Goal: Task Accomplishment & Management: Use online tool/utility

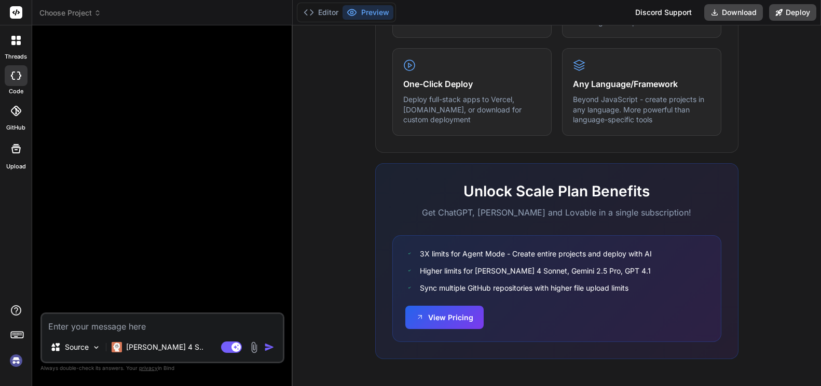
scroll to position [626, 0]
click at [14, 360] on img at bounding box center [16, 361] width 18 height 18
type textarea "x"
click at [99, 324] on textarea at bounding box center [162, 323] width 241 height 19
paste textarea "Lorem, ip « dolor sita » co ad elitsedd, eiu tempor in’ut laboreetdol ma al eni…"
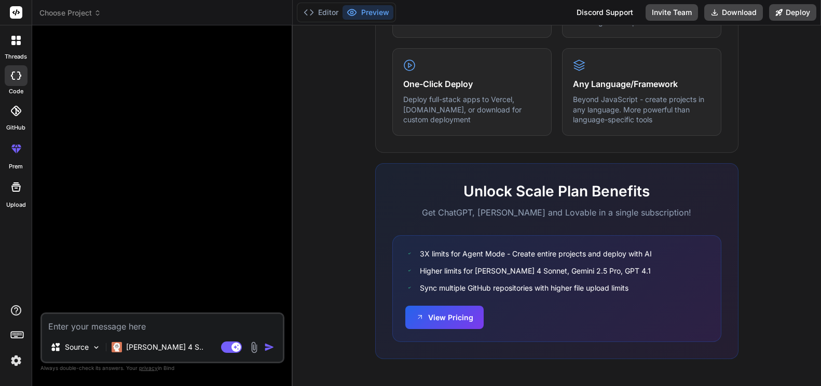
type textarea "Lorem, ip « dolor sita » co ad elitsedd, eiu tempor in’ut laboreetdol ma al eni…"
type textarea "x"
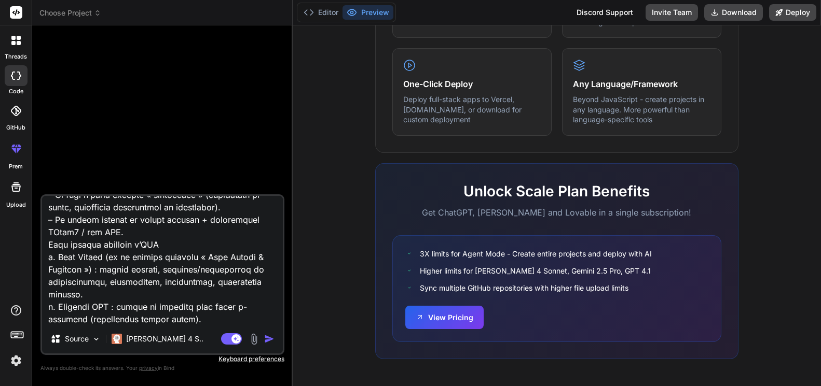
scroll to position [0, 0]
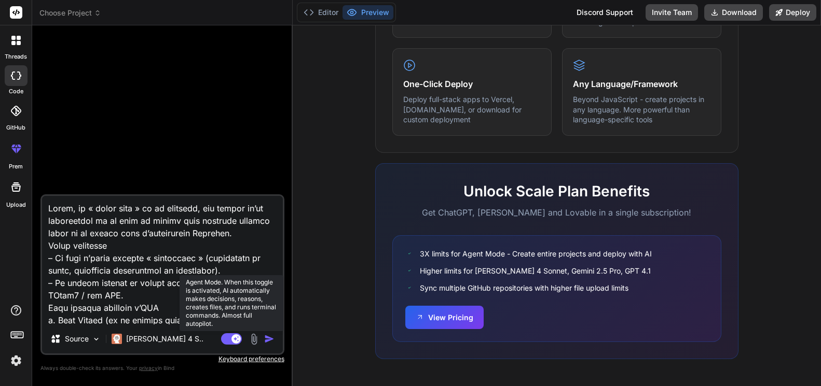
type textarea "Lorem, ip « dolor sita » co ad elitsedd, eiu tempor in’ut laboreetdol ma al eni…"
click at [235, 338] on icon at bounding box center [235, 338] width 5 height 5
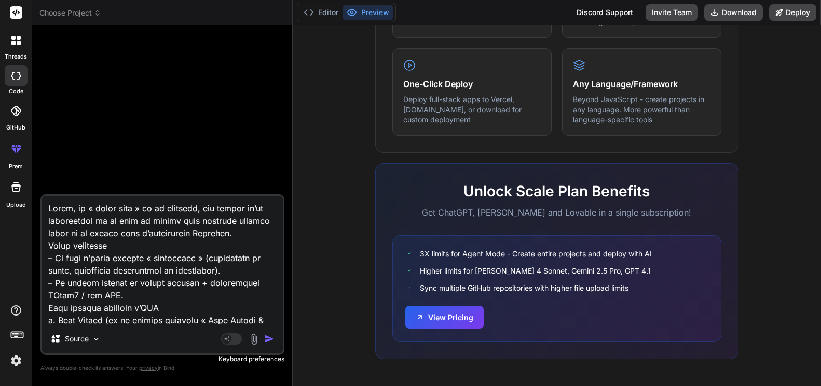
click at [181, 297] on textarea at bounding box center [162, 260] width 241 height 129
click at [116, 254] on textarea at bounding box center [162, 260] width 241 height 129
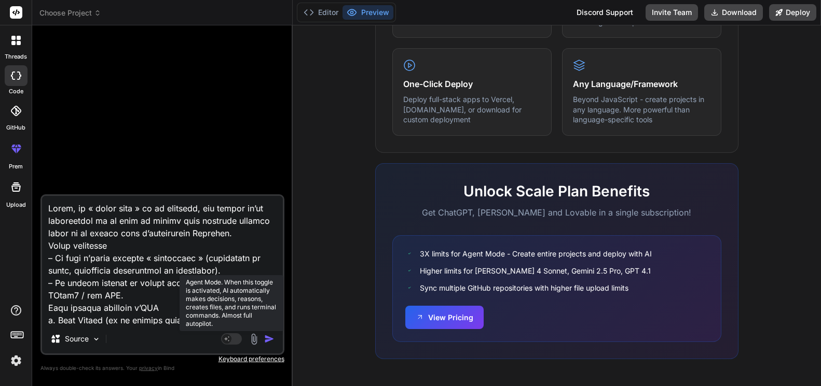
click at [225, 336] on rect at bounding box center [226, 339] width 9 height 9
click at [226, 337] on rect at bounding box center [231, 339] width 21 height 11
click at [231, 338] on rect at bounding box center [231, 339] width 21 height 11
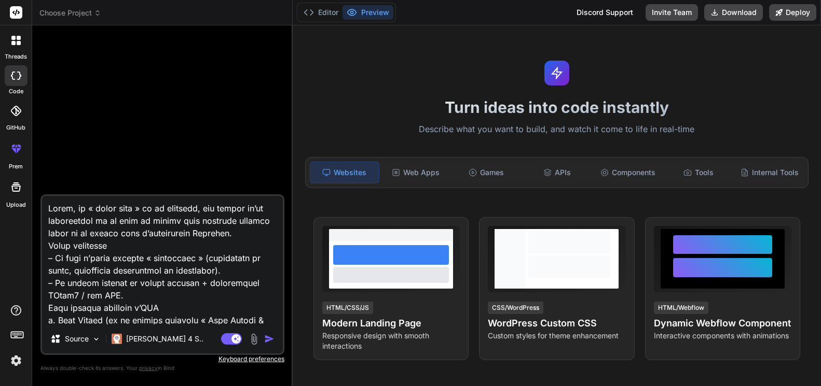
click at [266, 336] on img "button" at bounding box center [269, 339] width 10 height 10
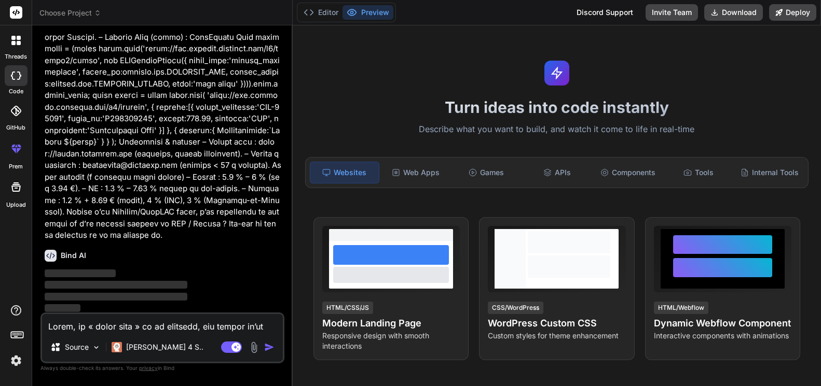
scroll to position [364, 0]
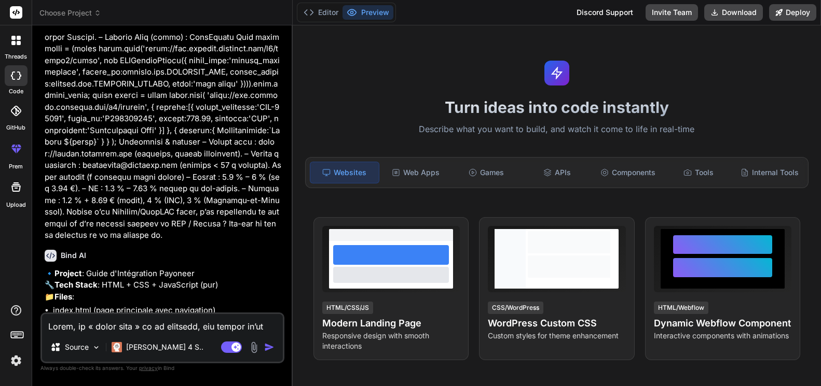
type textarea "x"
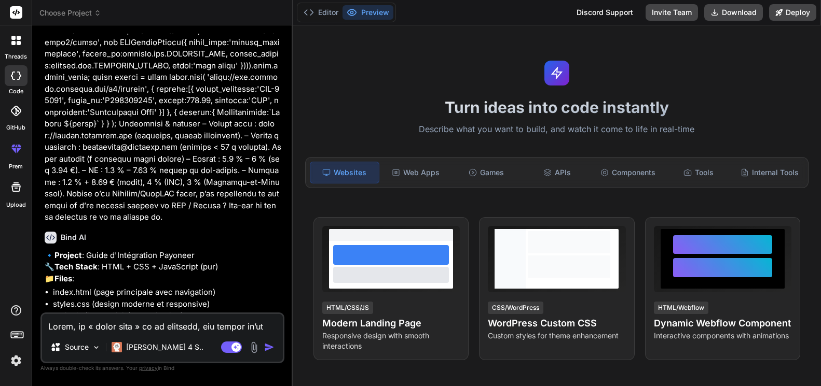
scroll to position [495, 0]
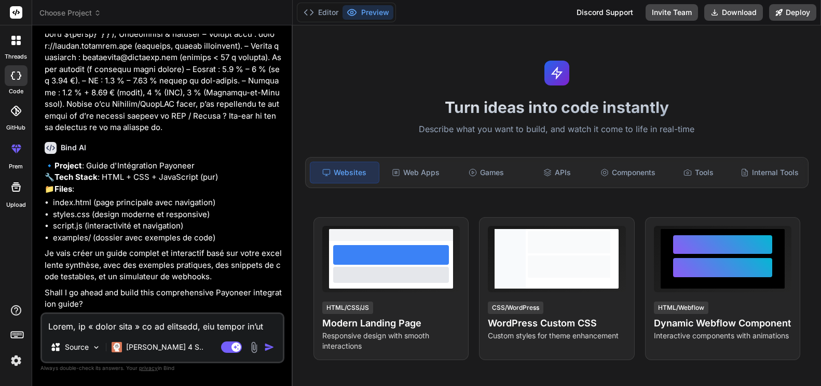
click at [95, 327] on textarea at bounding box center [162, 323] width 241 height 19
type textarea "o"
type textarea "x"
type textarea "ou"
type textarea "x"
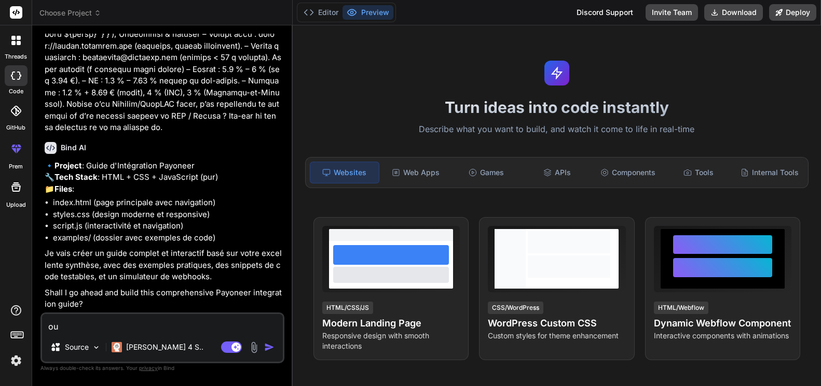
type textarea "oui"
type textarea "x"
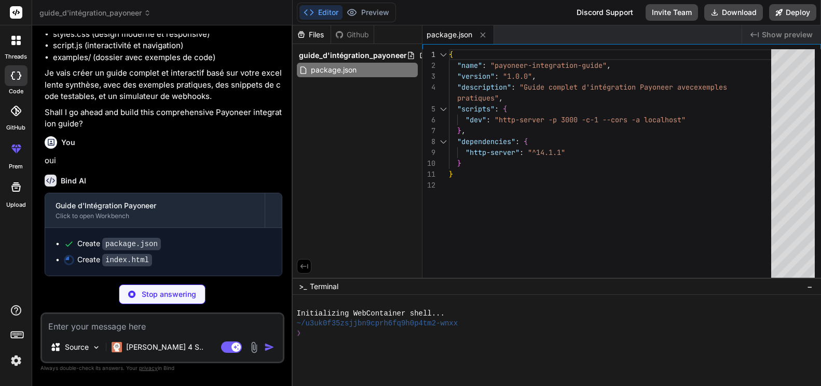
scroll to position [674, 0]
type textarea "x"
type textarea "<script src="script.js"></script> </body> </html>"
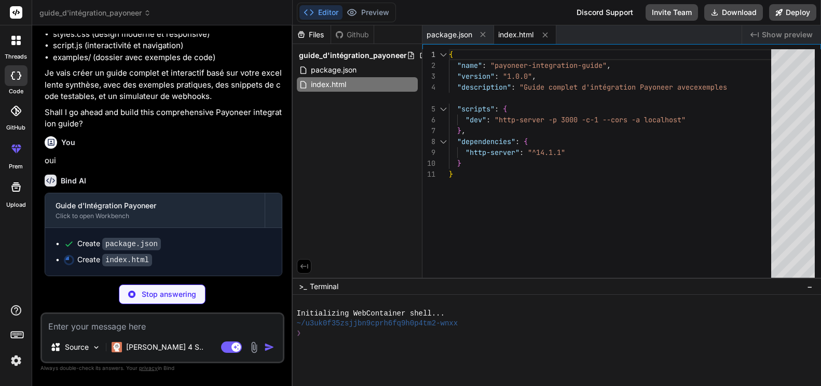
type textarea "x"
type textarea ".main-content { margin-top: 0; } .section { page-break-inside: avoid; } }"
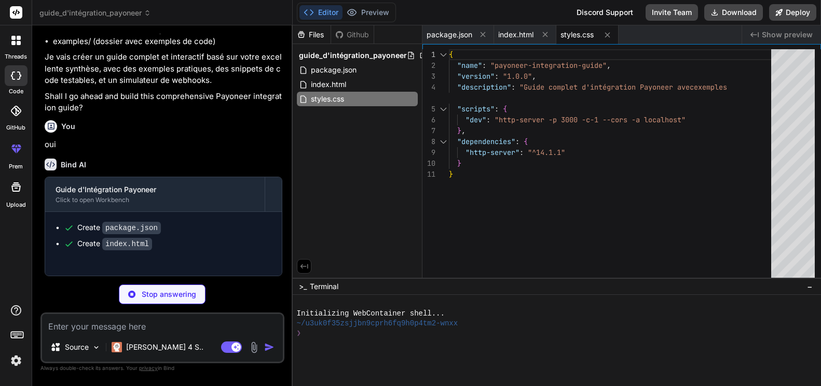
type textarea "x"
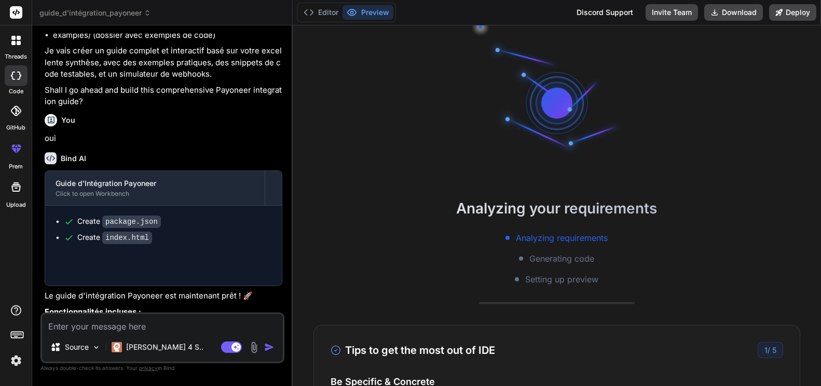
type textarea "x"
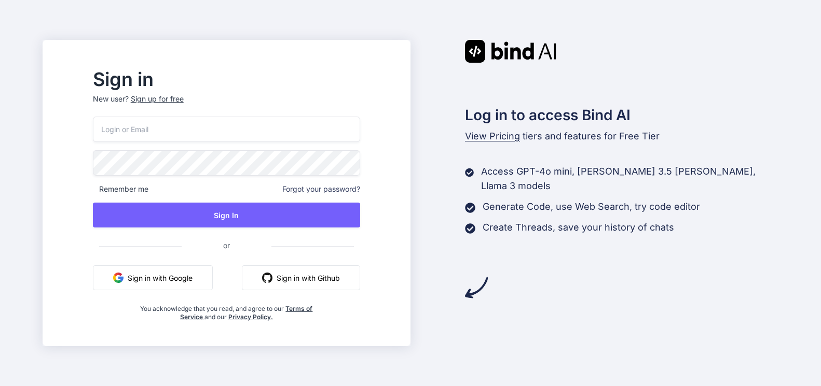
click at [179, 277] on button "Sign in with Google" at bounding box center [153, 278] width 120 height 25
